Goal: Book appointment/travel/reservation

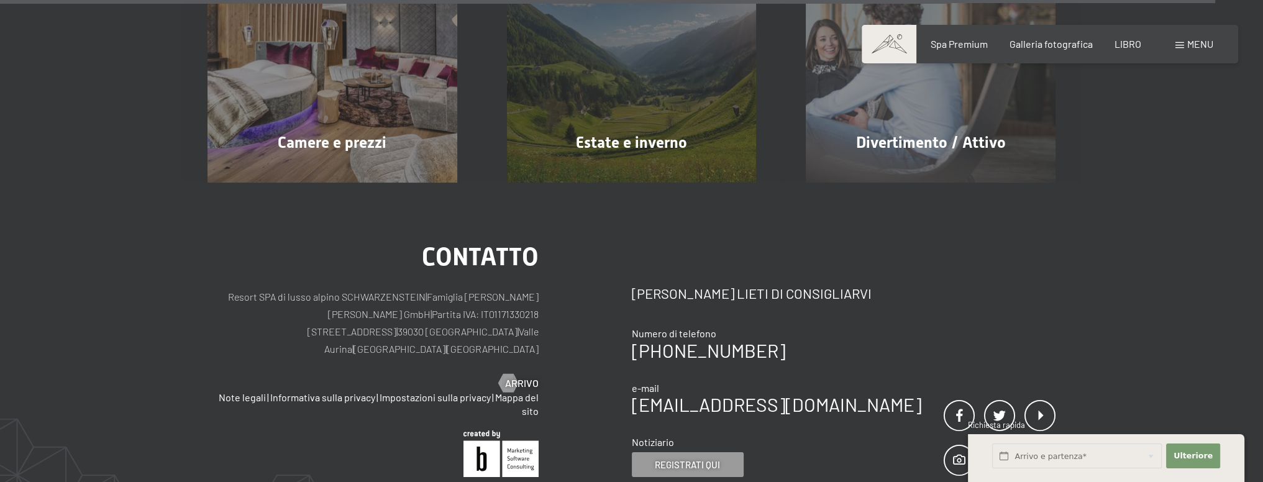
scroll to position [6343, 0]
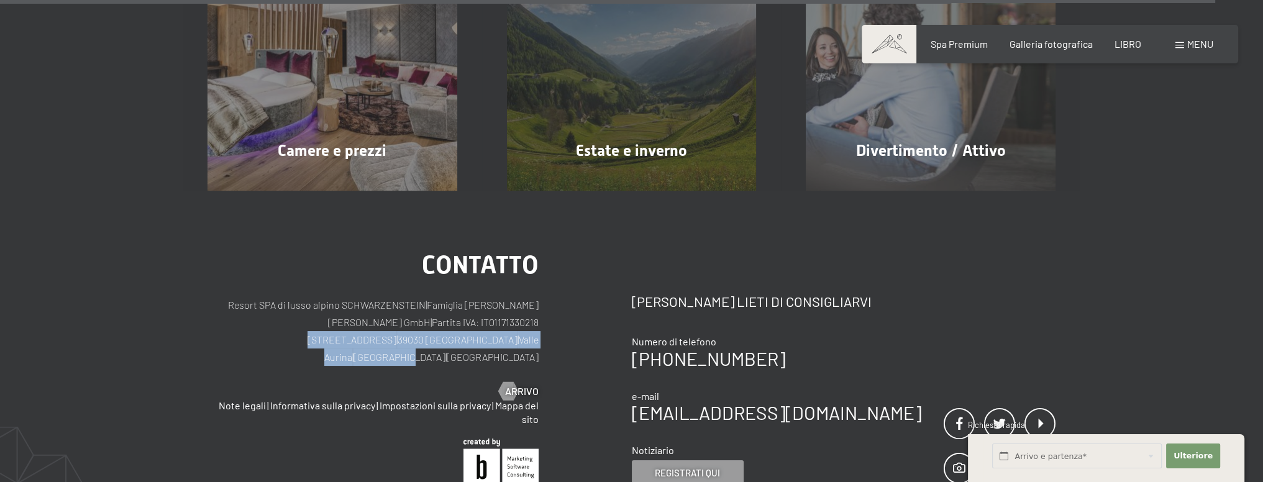
drag, startPoint x: 291, startPoint y: 296, endPoint x: 512, endPoint y: 294, distance: 221.2
click at [512, 296] on p "Resort SPA di lusso alpino SCHWARZENSTEIN | Famiglia Zimmerhofer Otmar Zimmerho…" at bounding box center [373, 331] width 331 height 70
copy p "Dorfstraße 11 | 39030 Lutago | Valle Aurina | Alto Adige"
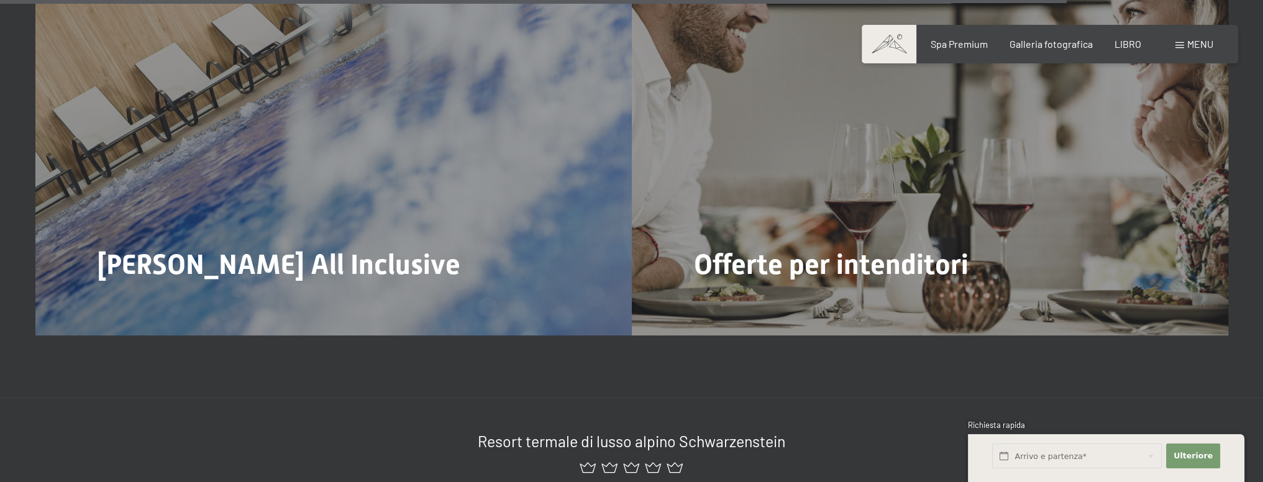
scroll to position [4976, 0]
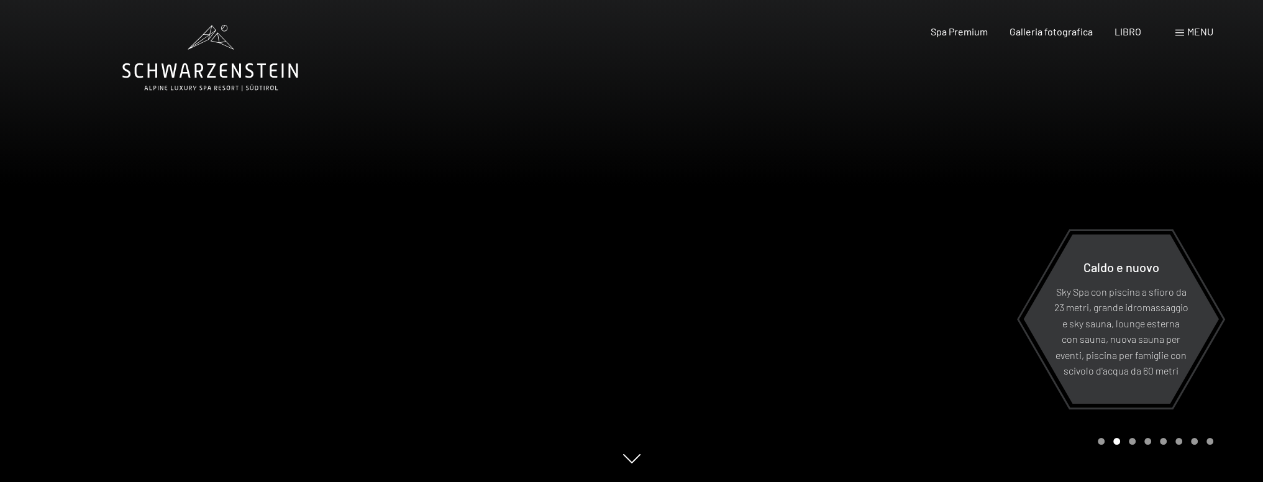
click at [1196, 32] on font "menu" at bounding box center [1200, 31] width 26 height 12
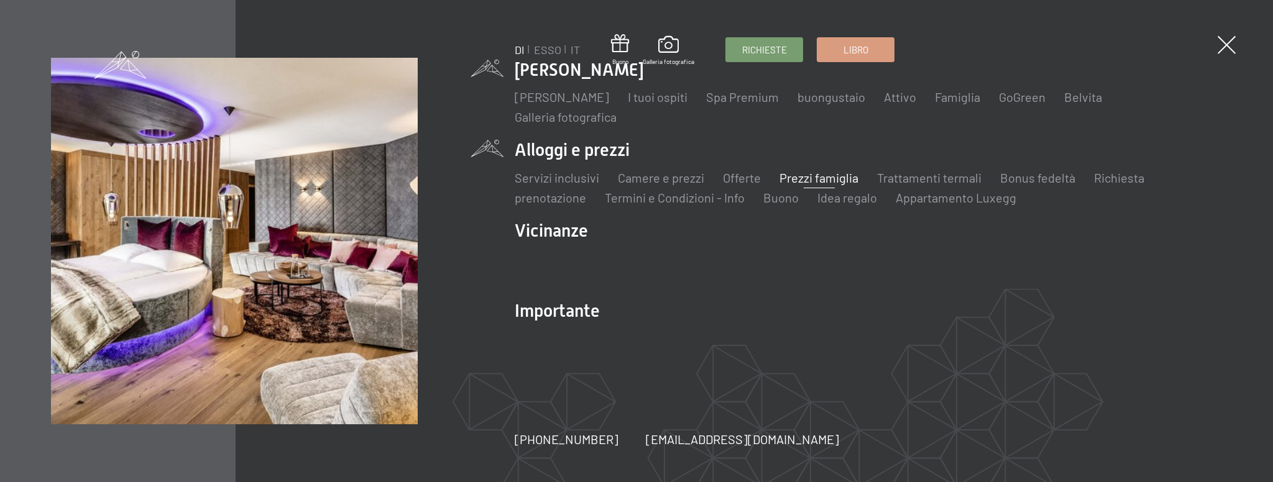
click at [814, 181] on font "Prezzi famiglia" at bounding box center [818, 177] width 79 height 15
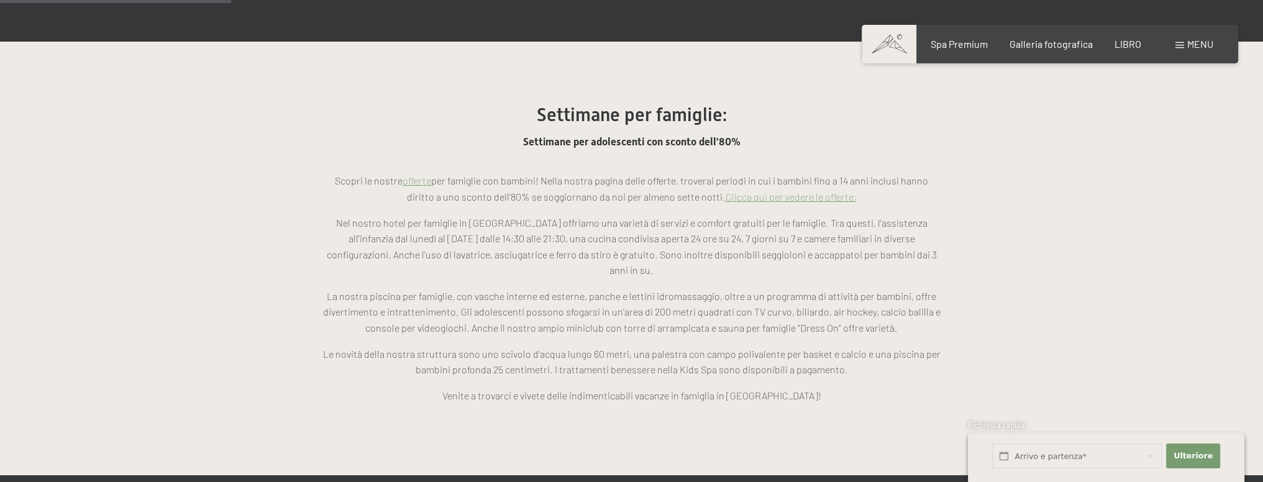
scroll to position [1056, 0]
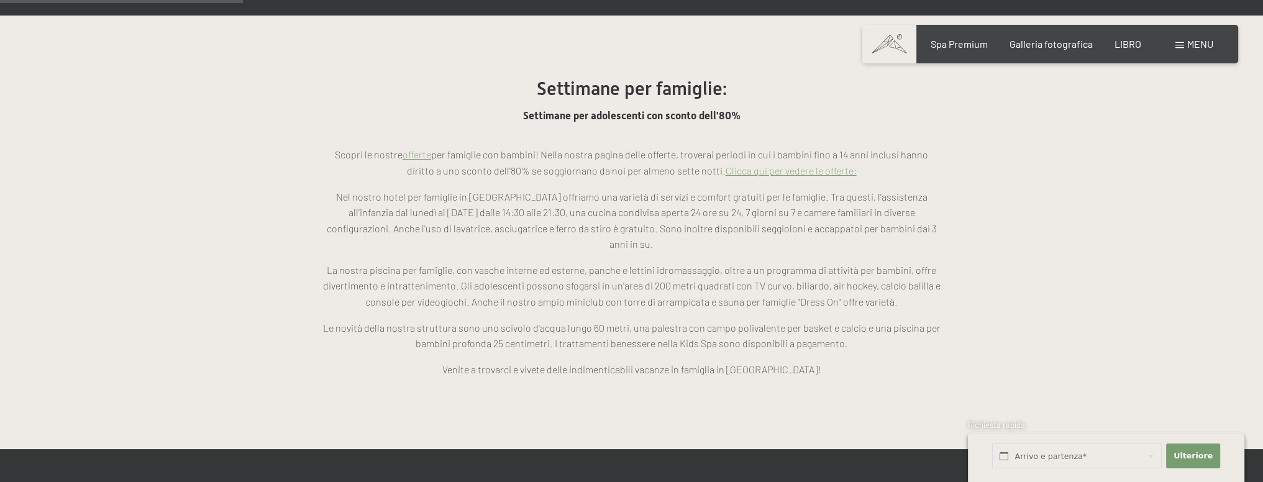
click at [754, 165] on font "Clicca qui per vedere le offerte:" at bounding box center [791, 171] width 131 height 12
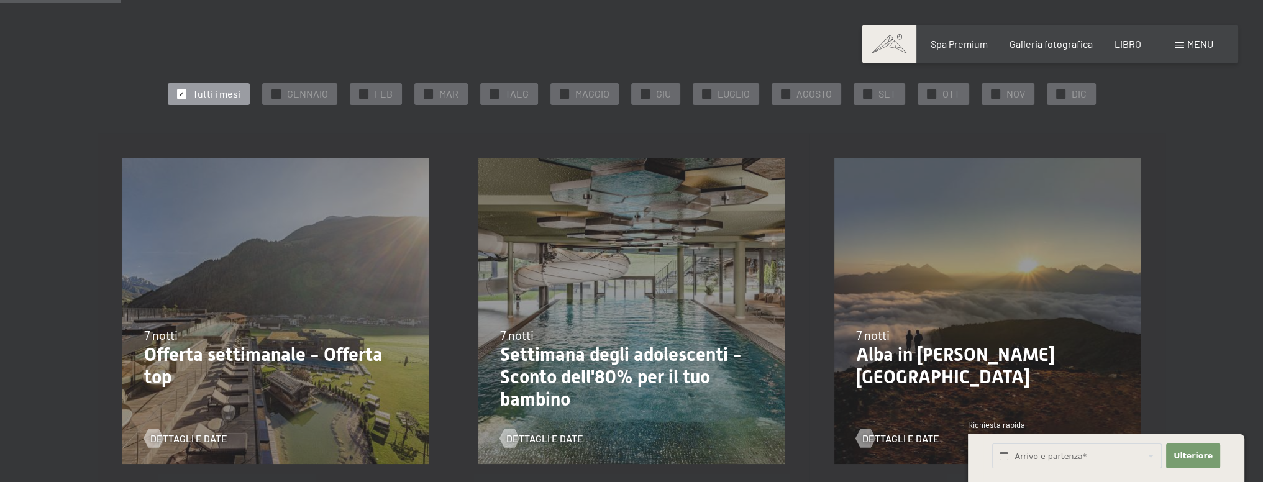
scroll to position [249, 0]
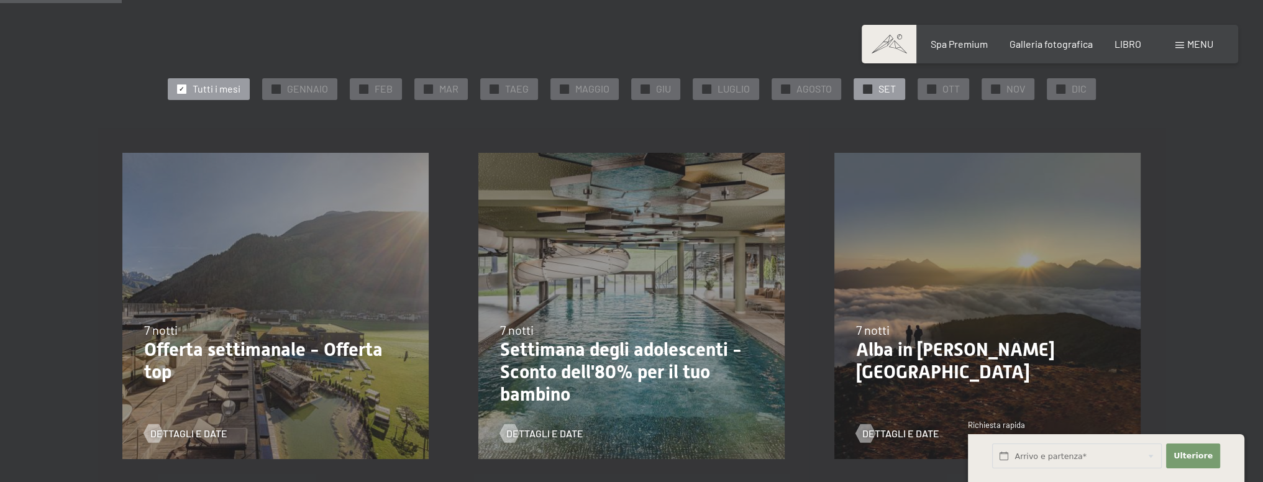
click at [884, 88] on font "SET" at bounding box center [887, 89] width 17 height 12
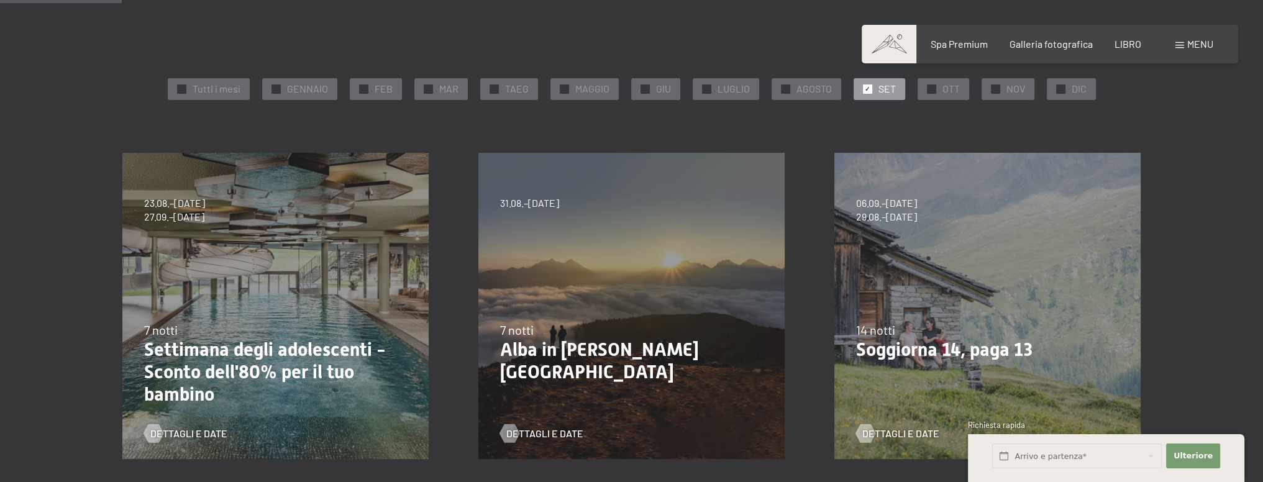
click at [209, 387] on font "Settimana degli adolescenti - Sconto dell'80% per il tuo bambino" at bounding box center [265, 372] width 242 height 66
click at [198, 434] on font "Dettagli e date" at bounding box center [201, 434] width 77 height 12
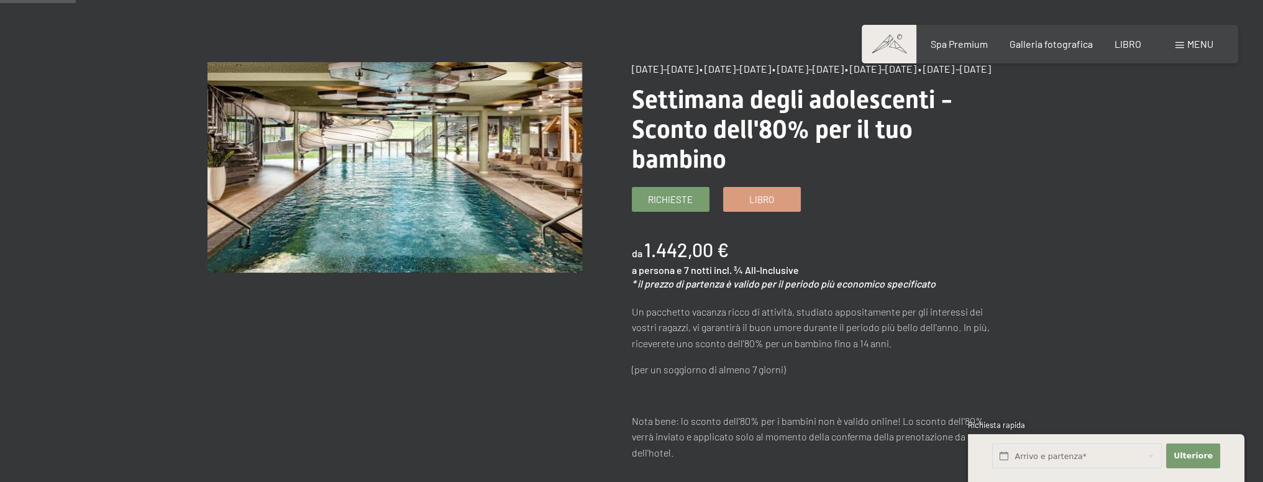
scroll to position [62, 0]
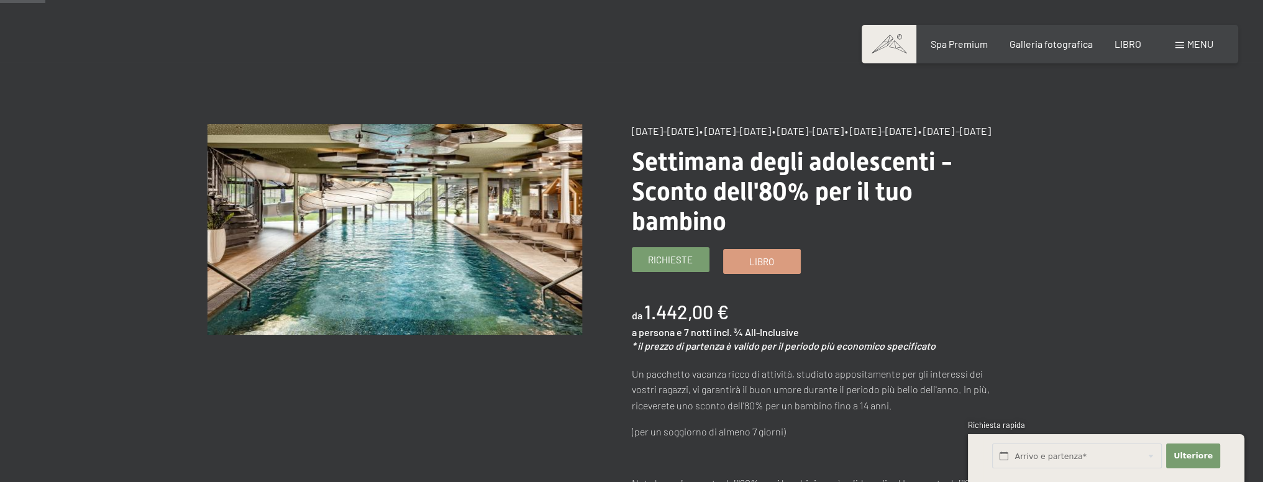
click at [675, 265] on font "Richieste" at bounding box center [670, 259] width 45 height 11
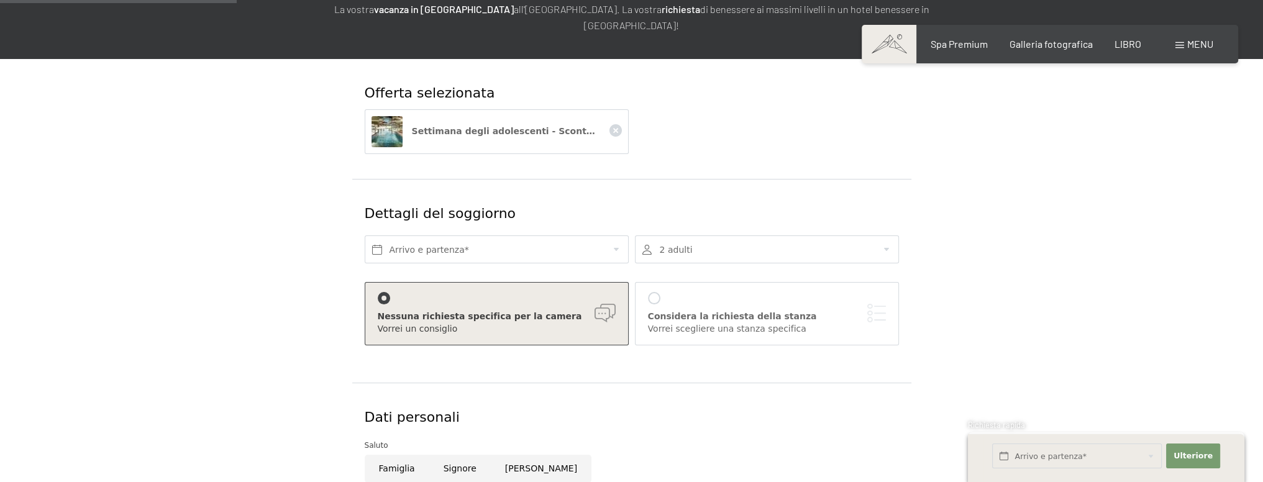
scroll to position [249, 0]
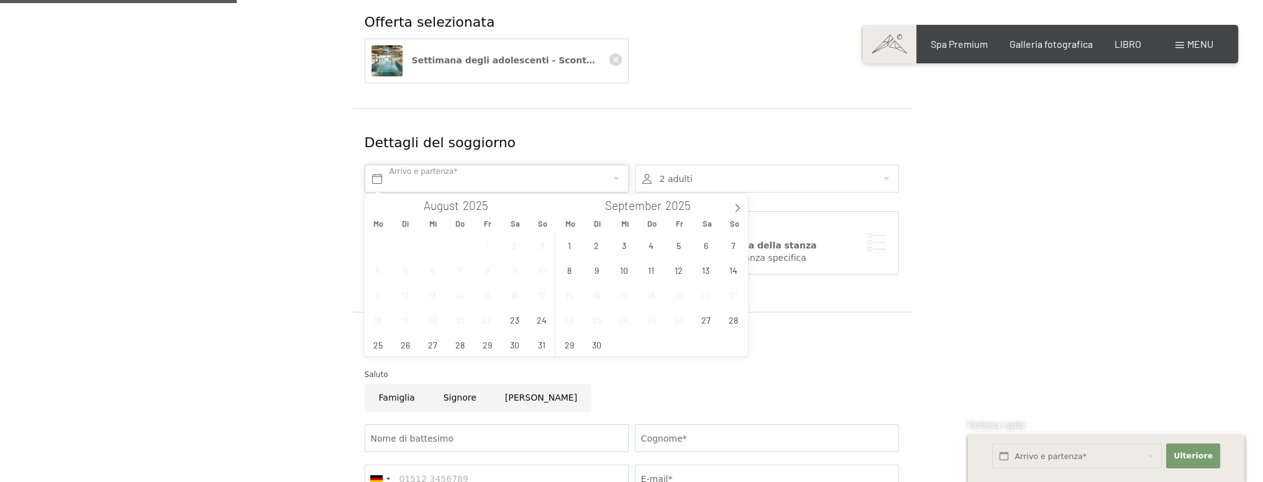
click at [592, 180] on input "text" at bounding box center [497, 179] width 264 height 28
click at [572, 242] on span "1" at bounding box center [569, 245] width 24 height 24
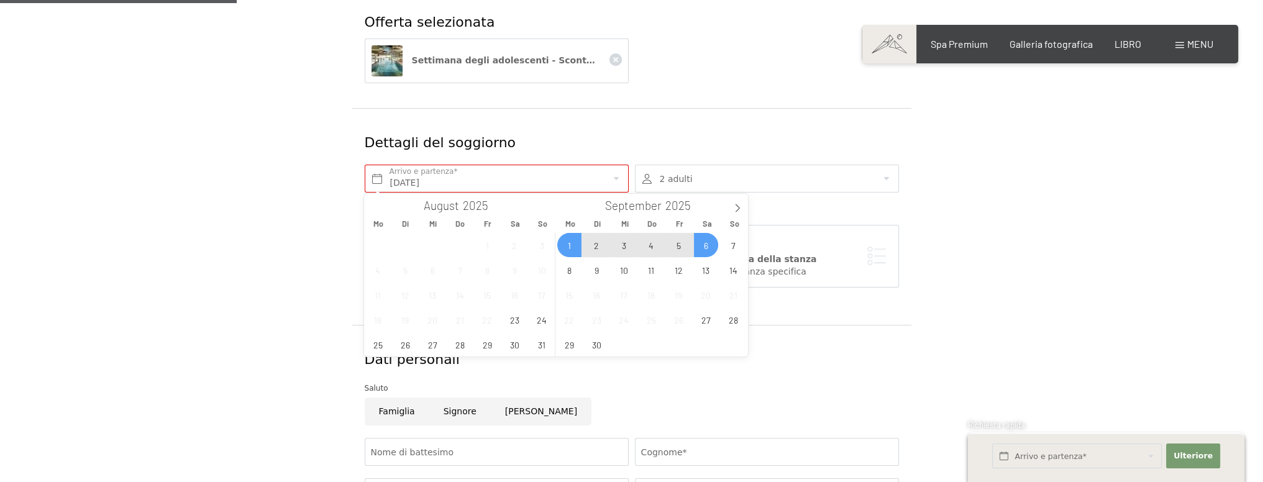
click at [703, 243] on span "6" at bounding box center [706, 245] width 24 height 24
type input "[DATE] - [DATE]"
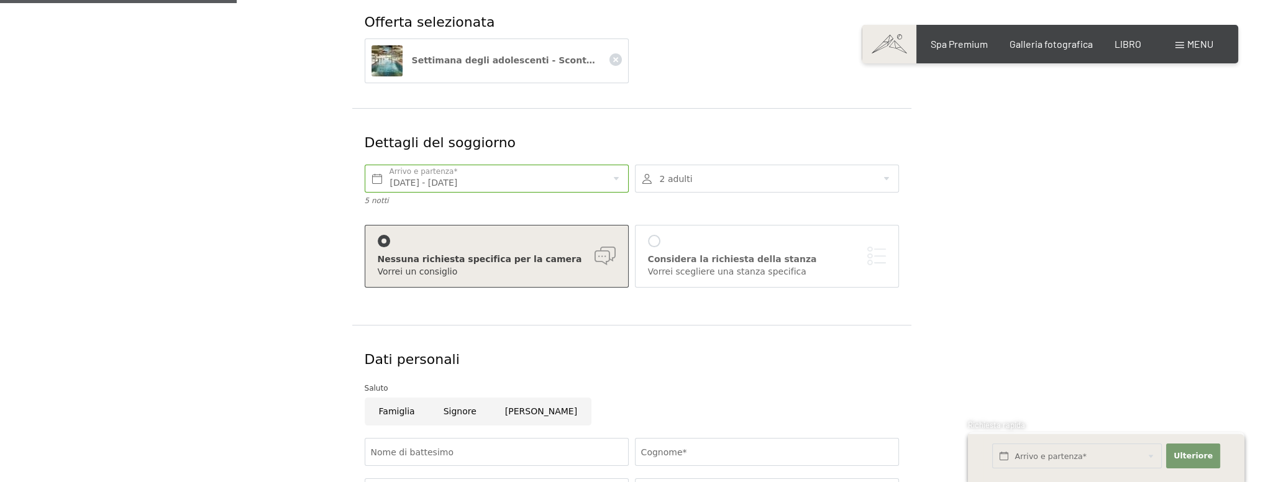
click at [884, 175] on div at bounding box center [767, 179] width 264 height 28
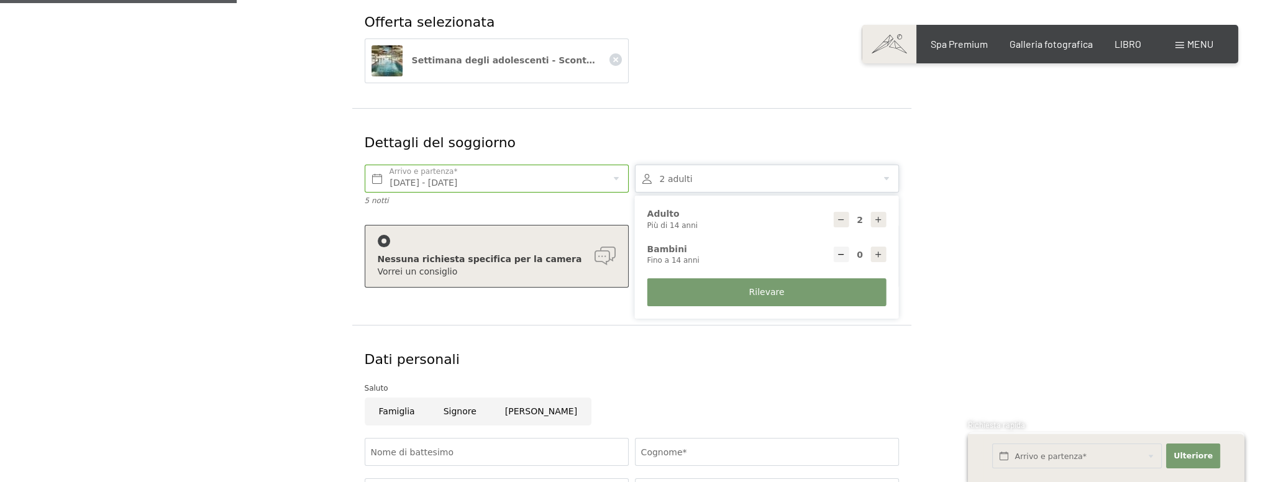
click at [880, 254] on icon at bounding box center [878, 254] width 9 height 9
type input "1"
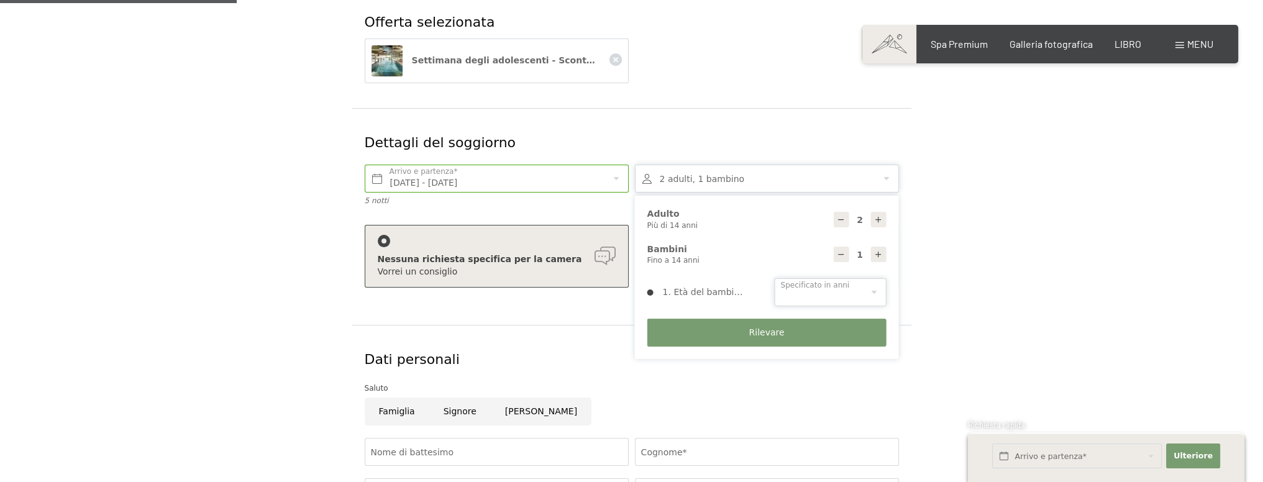
click at [870, 292] on select "0 1 2 3 4 5 6 7 8 9 10 11 12 13 14" at bounding box center [831, 292] width 112 height 28
select select "11"
click at [775, 278] on select "0 1 2 3 4 5 6 7 8 9 10 11 12 13 14" at bounding box center [831, 292] width 112 height 28
click at [725, 329] on button "Rilevare" at bounding box center [766, 333] width 239 height 28
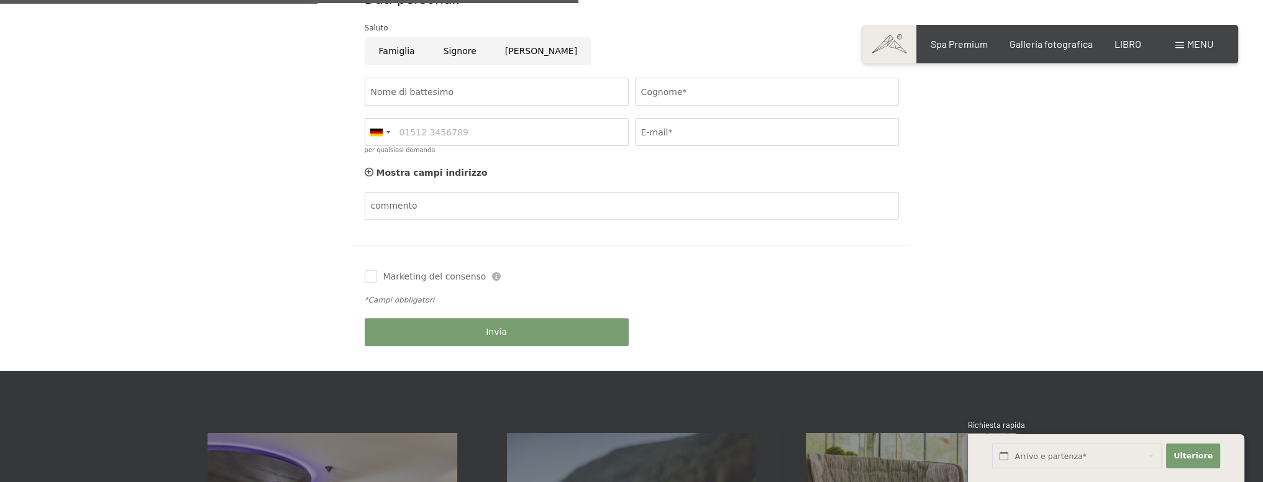
scroll to position [621, 0]
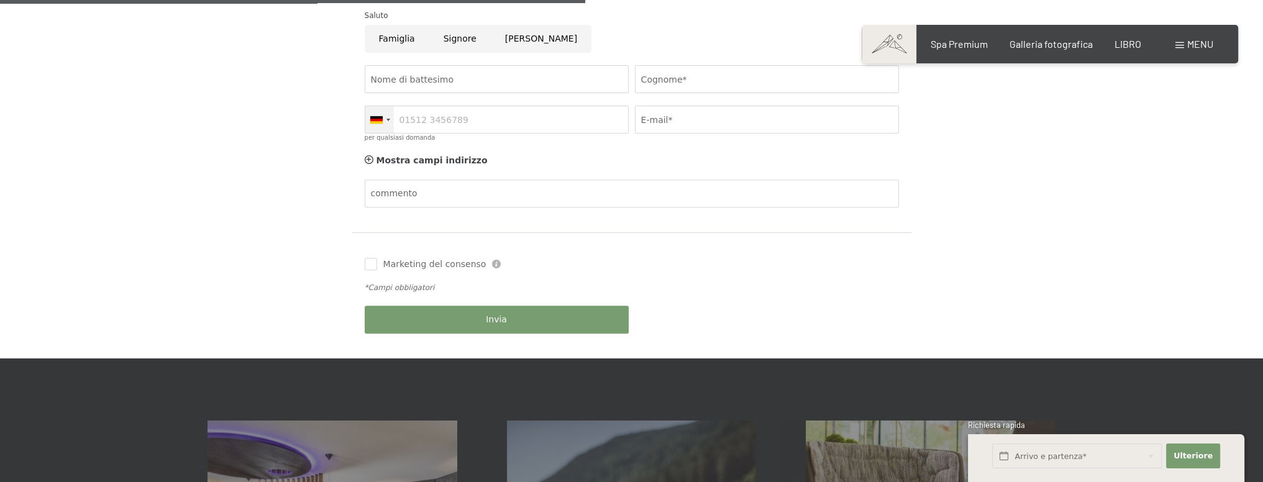
click at [383, 122] on div at bounding box center [379, 119] width 29 height 27
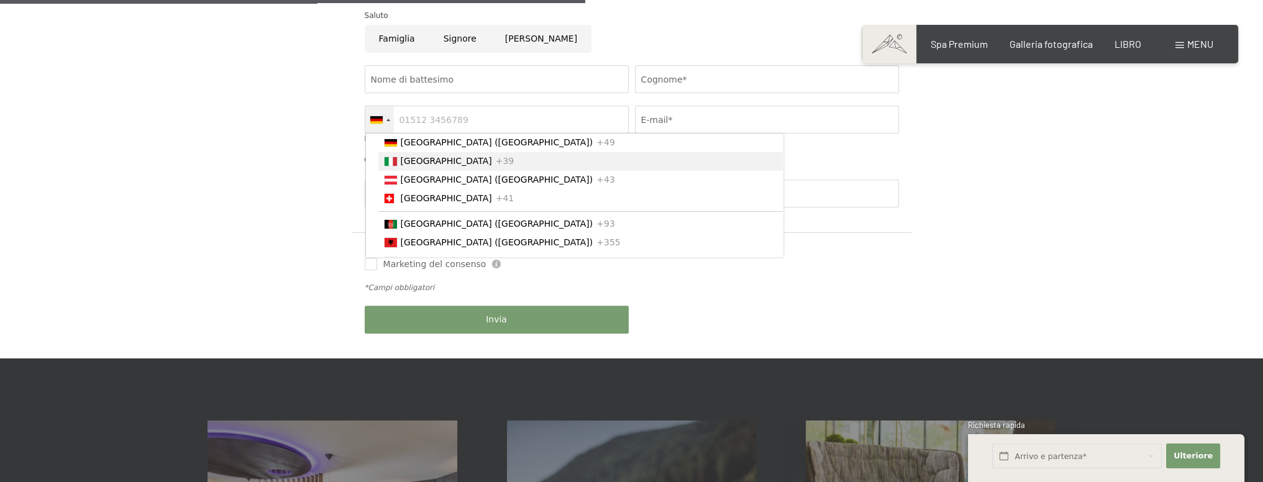
click at [401, 163] on font "[GEOGRAPHIC_DATA]" at bounding box center [446, 161] width 91 height 10
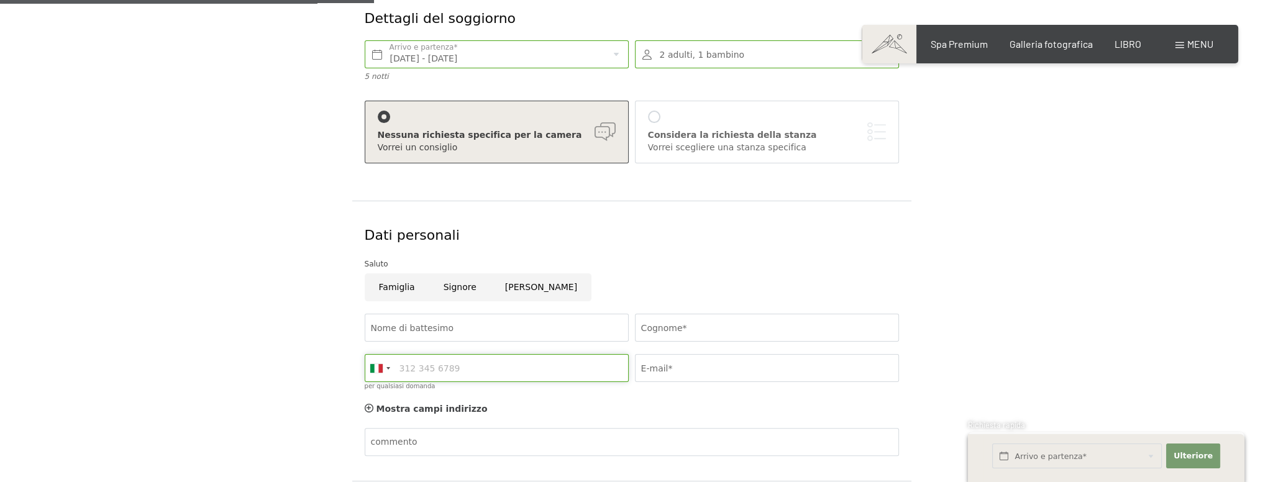
scroll to position [559, 0]
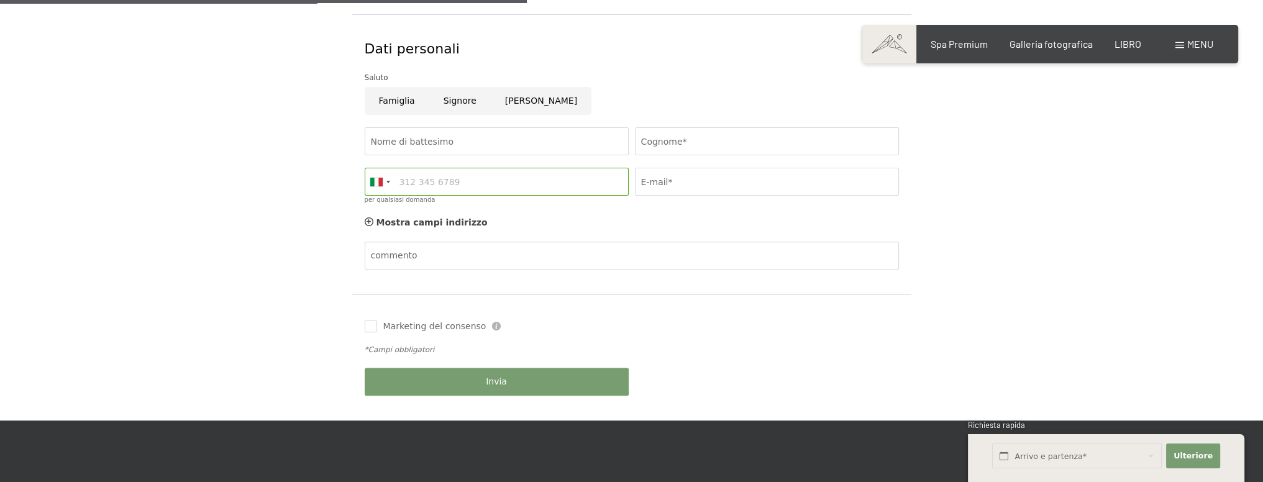
click at [403, 103] on input "Famiglia" at bounding box center [397, 101] width 65 height 28
radio input "true"
click at [574, 222] on div "Mostra campi indirizzo Nascondi i campi dell'indirizzo" at bounding box center [632, 223] width 541 height 25
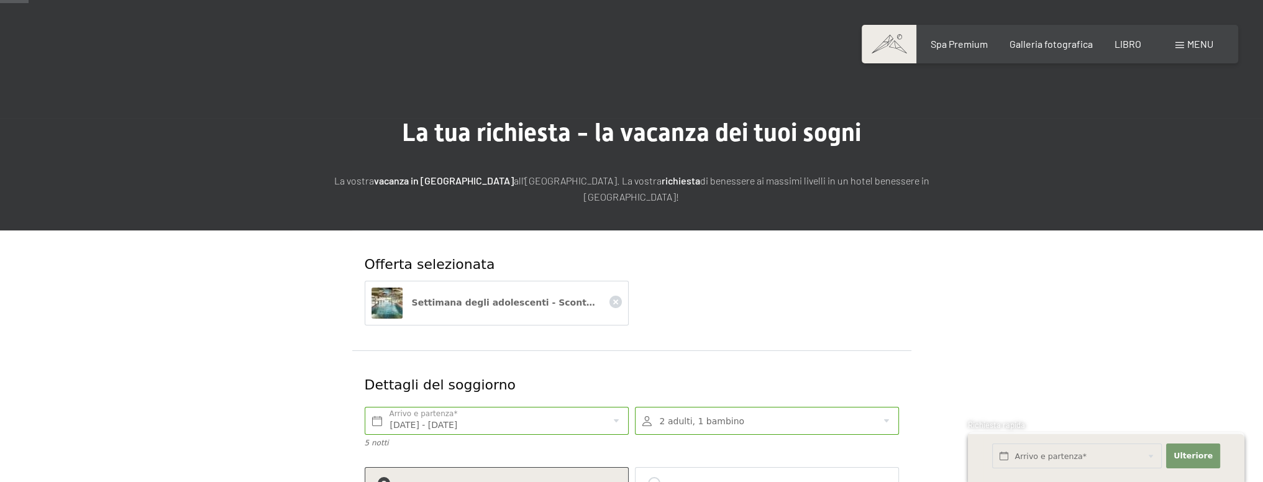
scroll to position [0, 0]
